Goal: Information Seeking & Learning: Learn about a topic

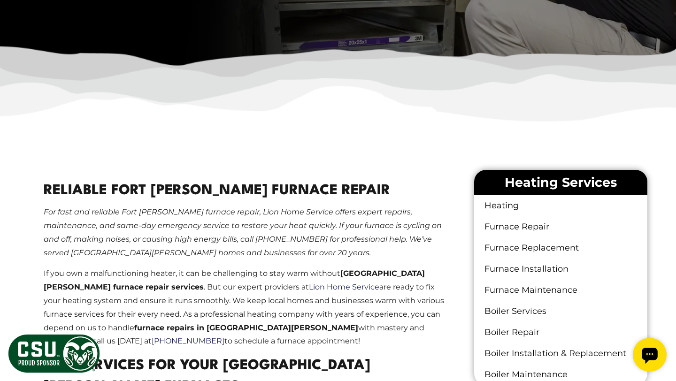
scroll to position [430, 0]
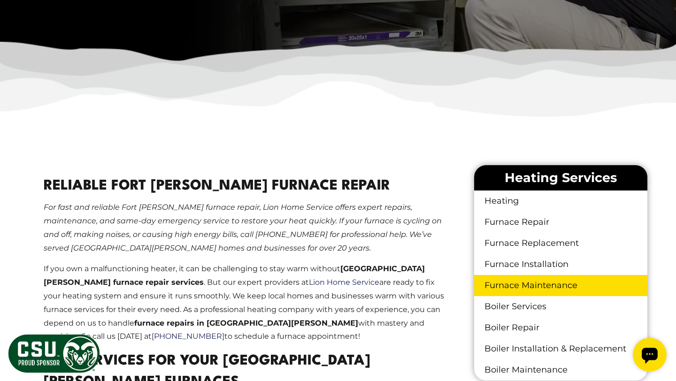
click at [517, 284] on link "Furnace Maintenance" at bounding box center [560, 285] width 173 height 21
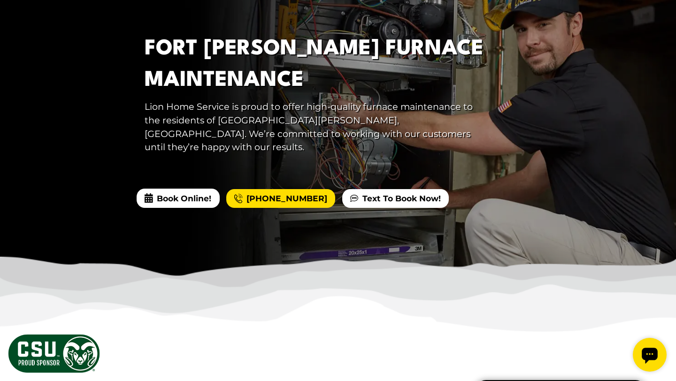
scroll to position [130, 0]
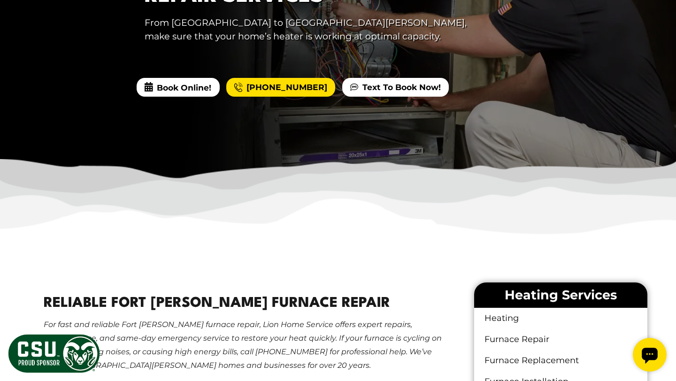
scroll to position [301, 0]
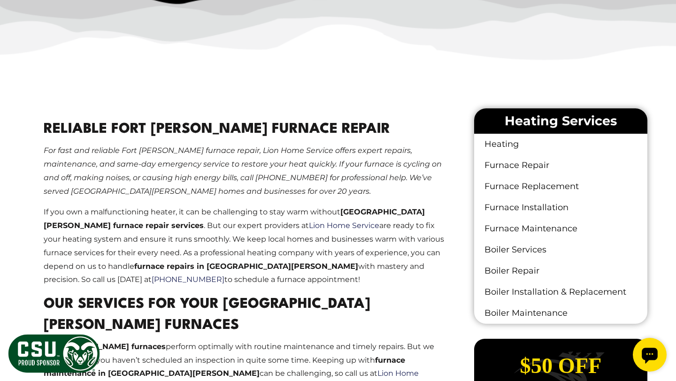
scroll to position [2098, 0]
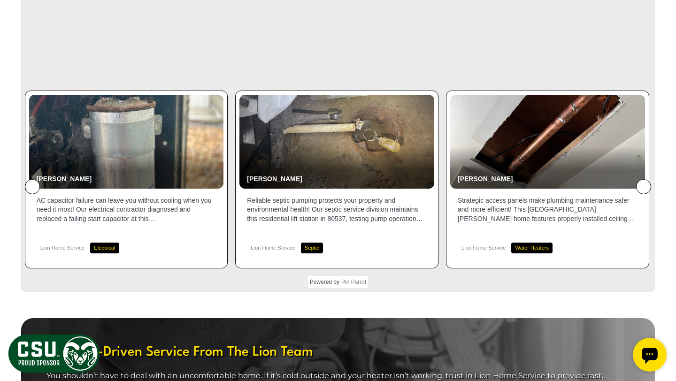
click at [643, 187] on icon at bounding box center [643, 187] width 0 height 0
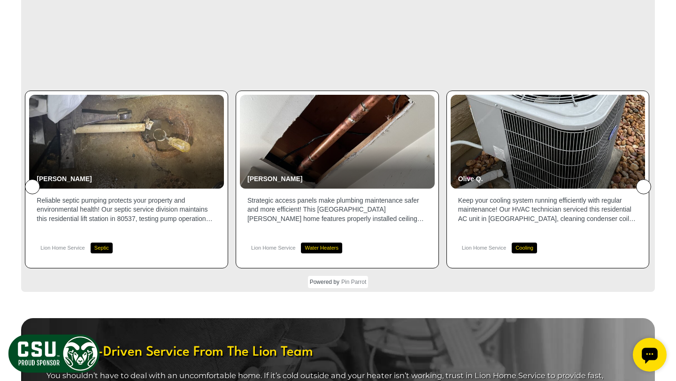
click at [643, 187] on icon at bounding box center [643, 187] width 0 height 0
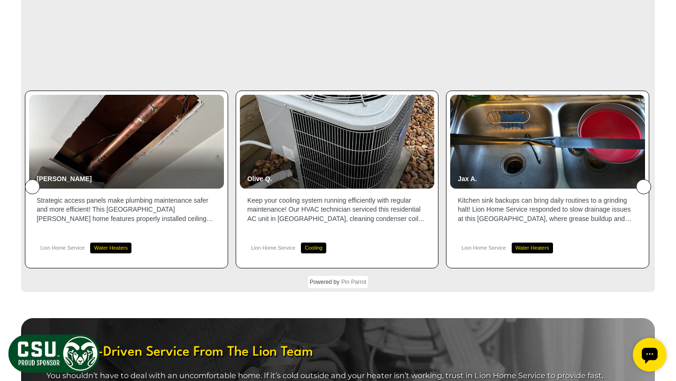
click at [643, 187] on icon at bounding box center [643, 187] width 0 height 0
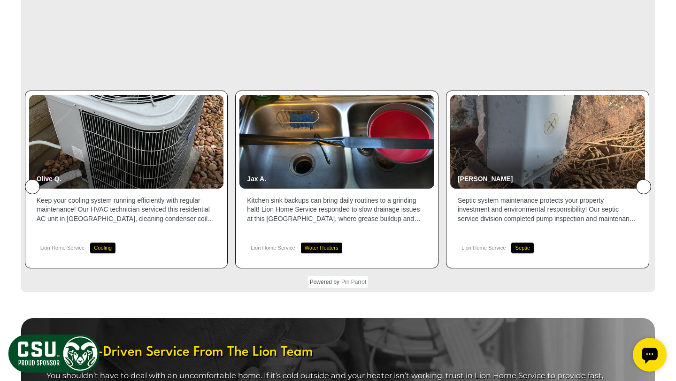
click at [643, 187] on icon at bounding box center [643, 187] width 0 height 0
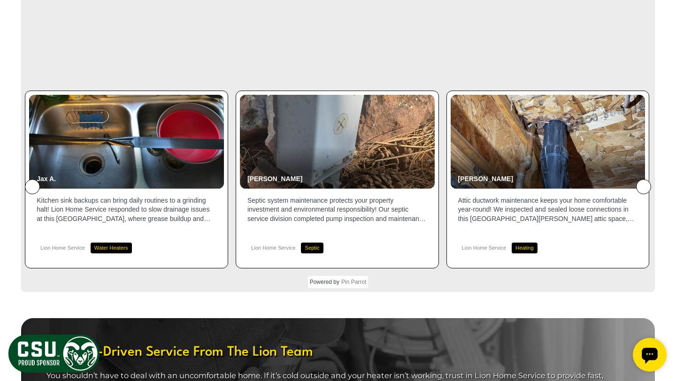
click at [643, 187] on icon at bounding box center [643, 187] width 0 height 0
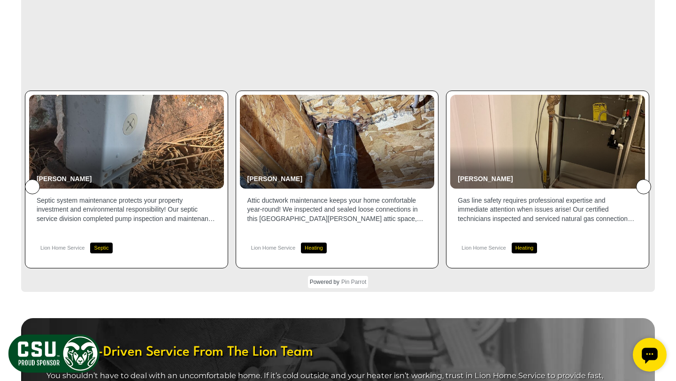
click at [643, 187] on icon at bounding box center [643, 187] width 0 height 0
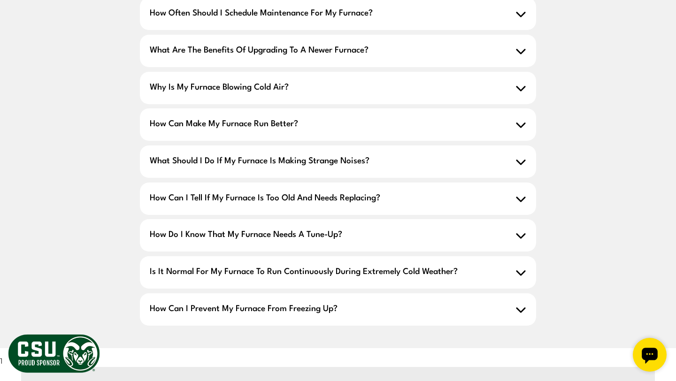
scroll to position [1526, 0]
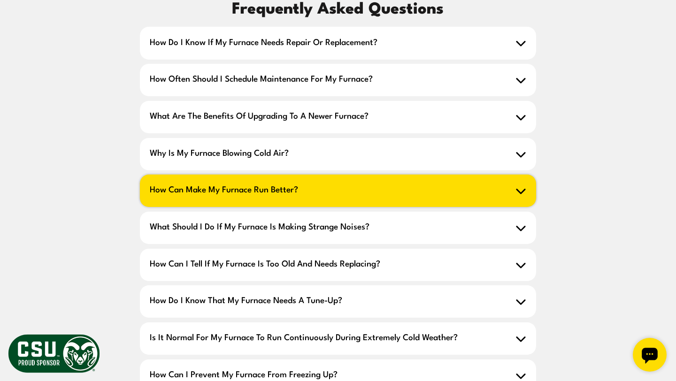
click at [406, 175] on h2 "How can make my furnace run better?" at bounding box center [338, 191] width 397 height 32
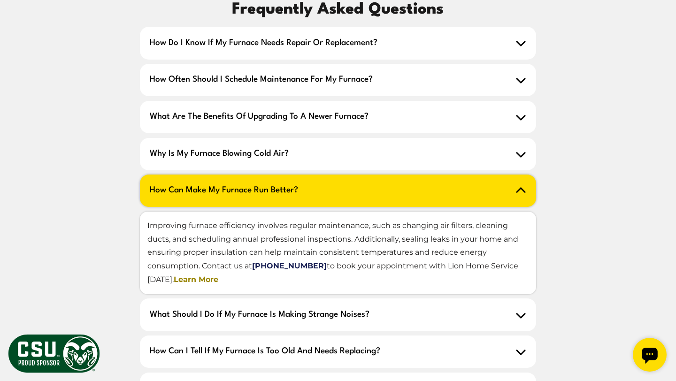
click at [186, 275] on link "Learn More" at bounding box center [196, 279] width 45 height 9
